Goal: Task Accomplishment & Management: Use online tool/utility

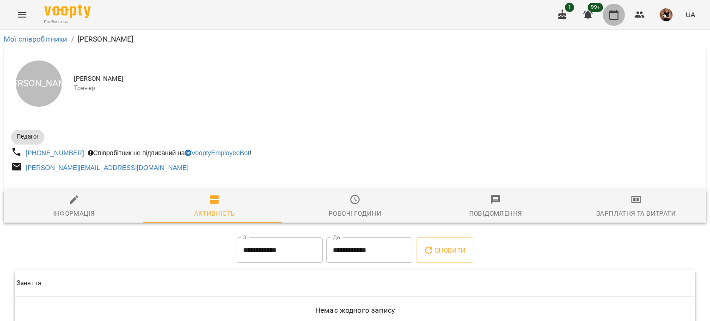
click at [614, 17] on icon "button" at bounding box center [613, 14] width 11 height 11
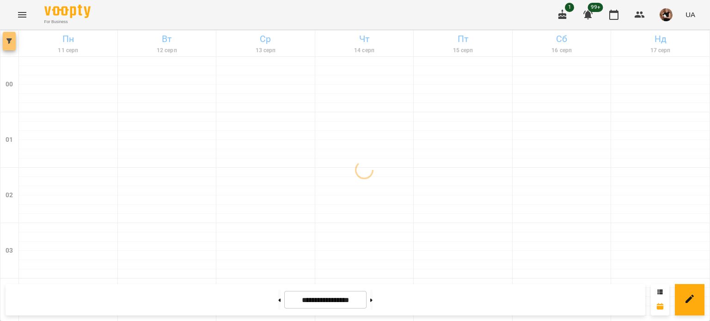
click at [6, 40] on span "button" at bounding box center [9, 41] width 13 height 6
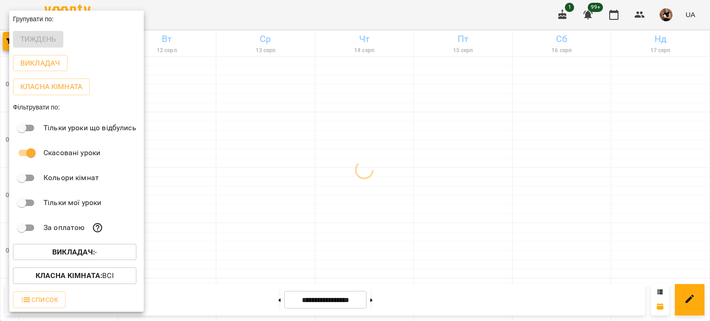
click at [71, 255] on b "Викладач :" at bounding box center [73, 252] width 43 height 9
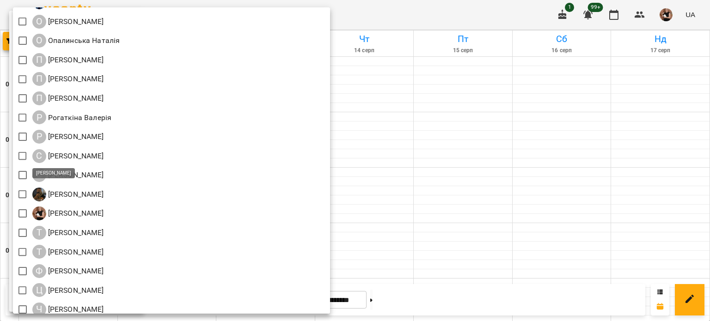
scroll to position [1040, 0]
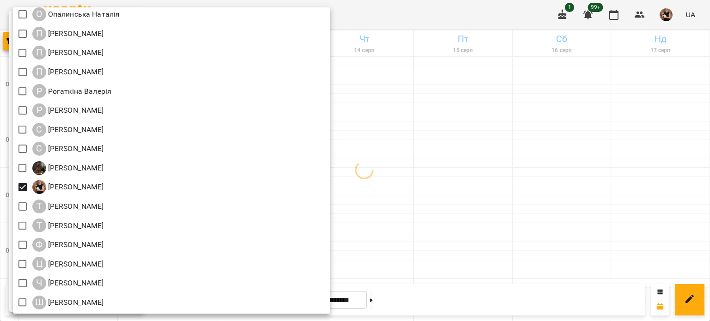
click at [515, 188] on div at bounding box center [355, 160] width 710 height 321
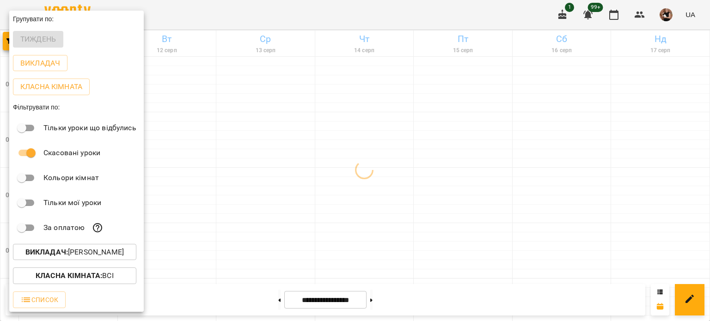
click at [511, 183] on div at bounding box center [355, 160] width 710 height 321
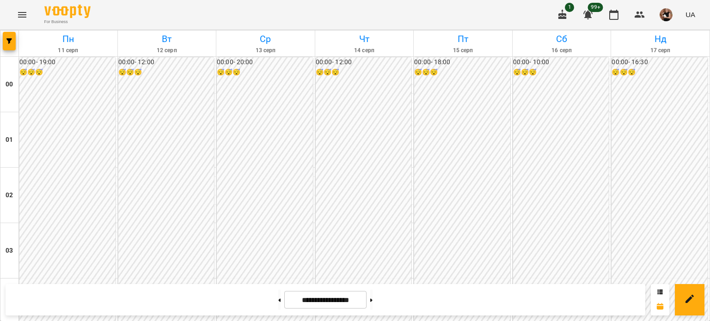
scroll to position [462, 0]
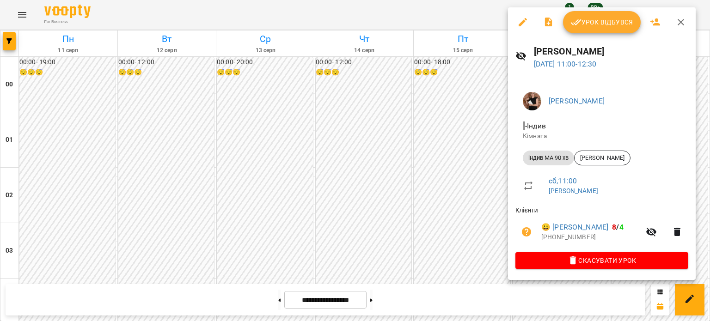
click at [455, 142] on div at bounding box center [355, 160] width 710 height 321
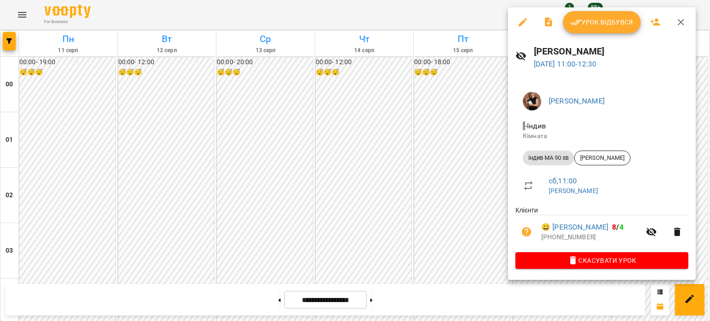
click at [681, 18] on icon "button" at bounding box center [680, 22] width 11 height 11
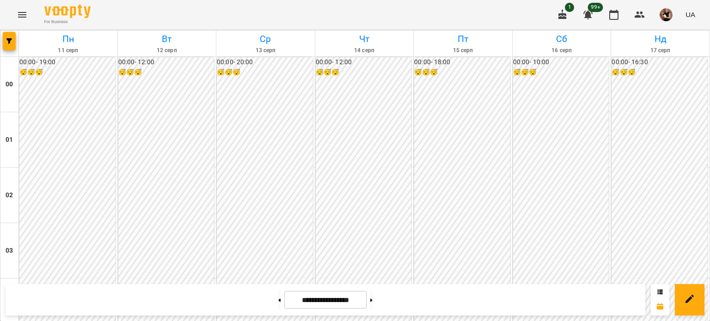
scroll to position [601, 0]
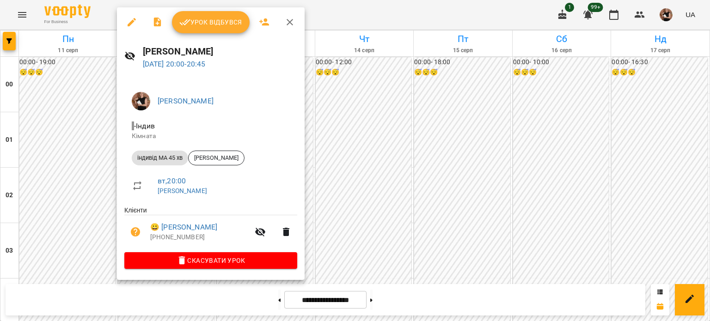
click at [287, 23] on icon "button" at bounding box center [289, 22] width 11 height 11
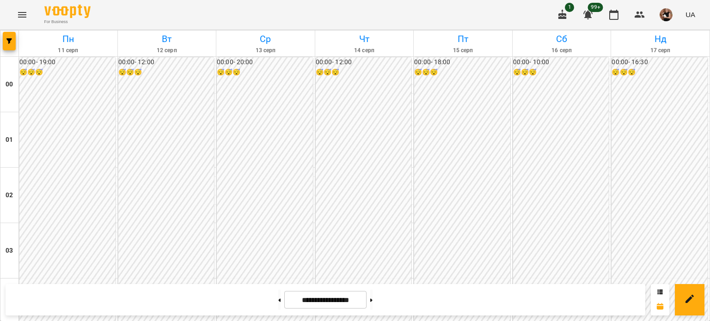
scroll to position [1107, 0]
click at [18, 12] on icon "Menu" at bounding box center [22, 15] width 8 height 6
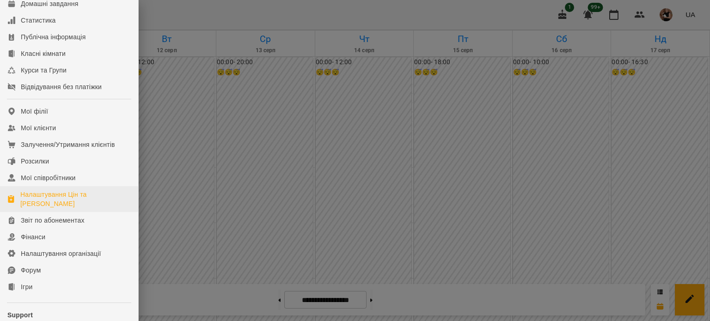
scroll to position [172, 0]
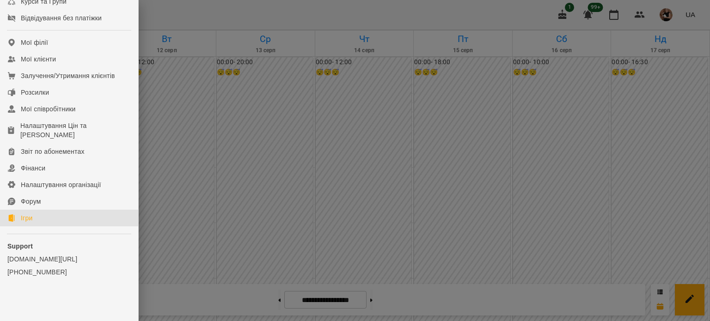
click at [21, 219] on div "Ігри" at bounding box center [27, 217] width 12 height 9
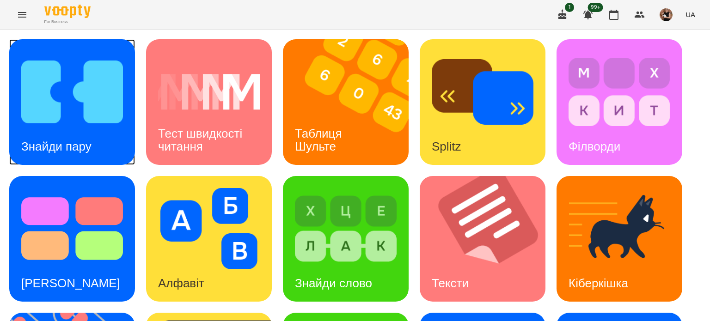
click at [112, 160] on div "Знайди пару" at bounding box center [72, 102] width 126 height 126
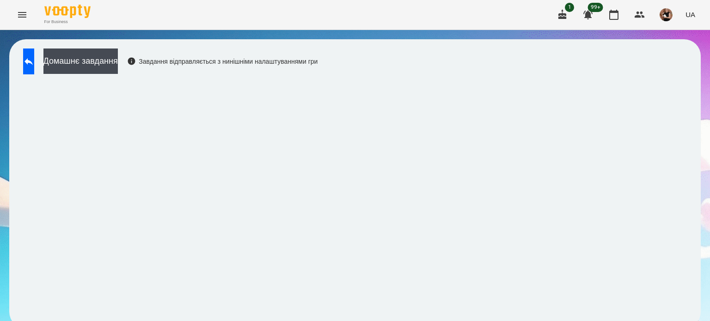
click at [124, 74] on div "Домашнє завдання Завдання відправляється з нинішніми налаштуваннями гри" at bounding box center [167, 64] width 299 height 30
click at [118, 69] on button "Домашнє завдання" at bounding box center [80, 61] width 74 height 25
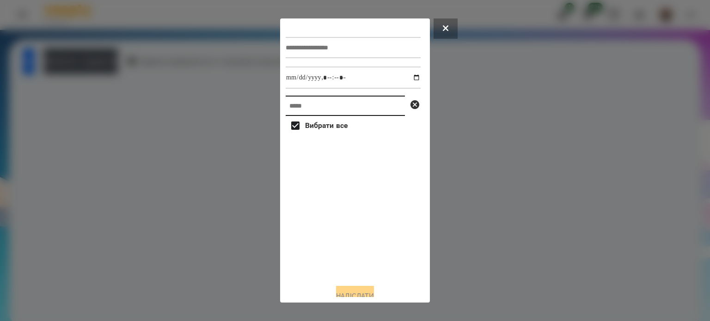
click at [312, 109] on input "text" at bounding box center [345, 106] width 119 height 20
paste input "text"
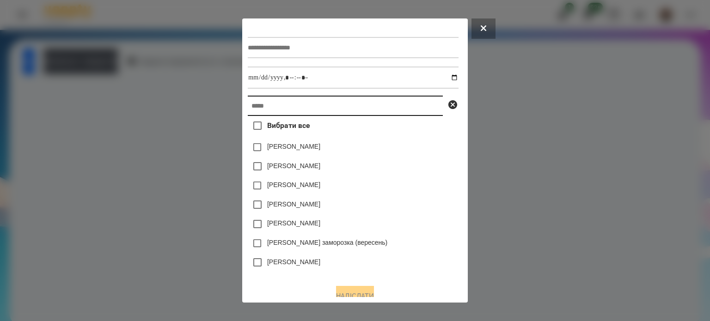
paste input "**********"
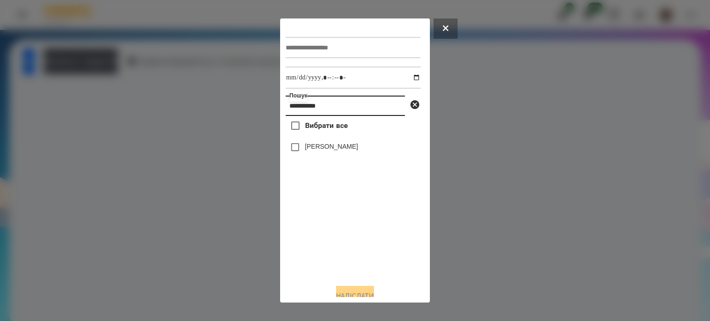
type input "**********"
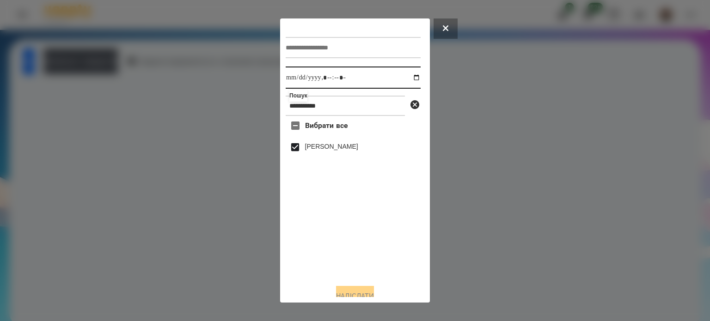
click at [408, 77] on input "datetime-local" at bounding box center [353, 78] width 135 height 22
type input "**********"
click at [418, 248] on div "Вибрати все [PERSON_NAME]" at bounding box center [353, 196] width 135 height 161
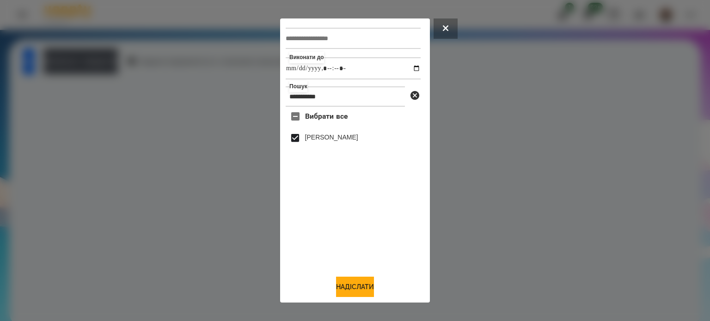
scroll to position [12, 0]
click at [353, 292] on button "Надіслати" at bounding box center [355, 287] width 38 height 20
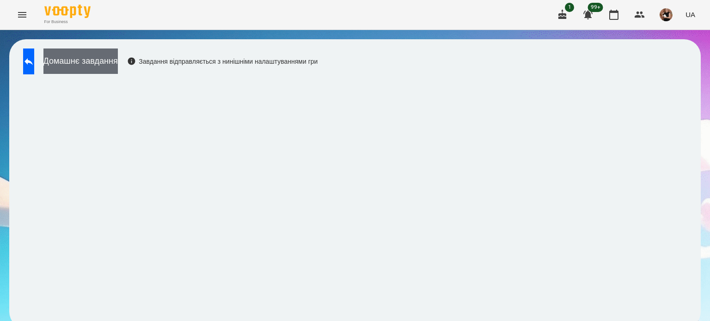
click at [104, 68] on button "Домашнє завдання" at bounding box center [80, 61] width 74 height 25
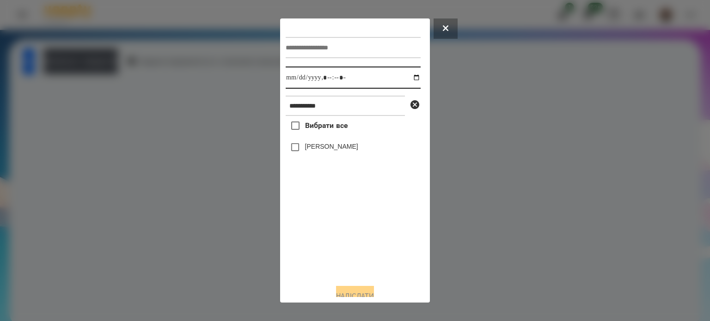
click at [403, 77] on input "datetime-local" at bounding box center [353, 78] width 135 height 22
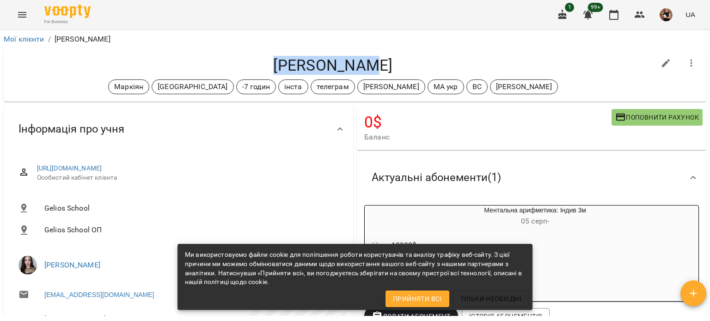
drag, startPoint x: 289, startPoint y: 59, endPoint x: 379, endPoint y: 61, distance: 90.6
click at [379, 61] on h4 "[PERSON_NAME]" at bounding box center [333, 65] width 644 height 19
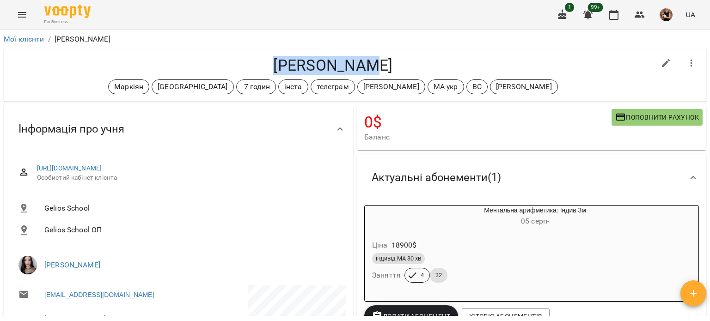
copy h4 "[PERSON_NAME]"
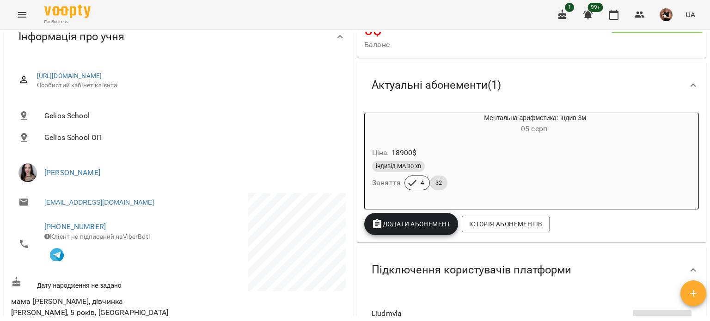
scroll to position [231, 0]
